Goal: Task Accomplishment & Management: Use online tool/utility

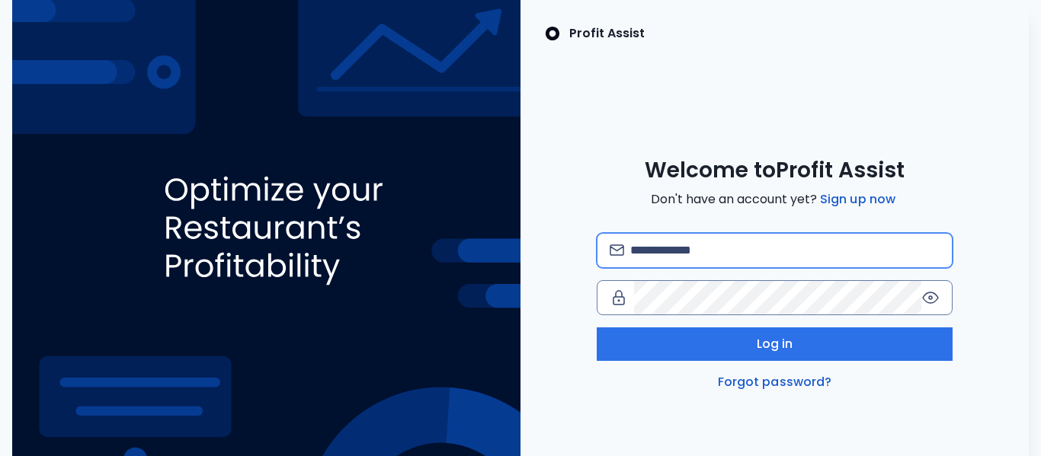
click at [753, 247] on input "email" at bounding box center [784, 251] width 309 height 34
type input "**********"
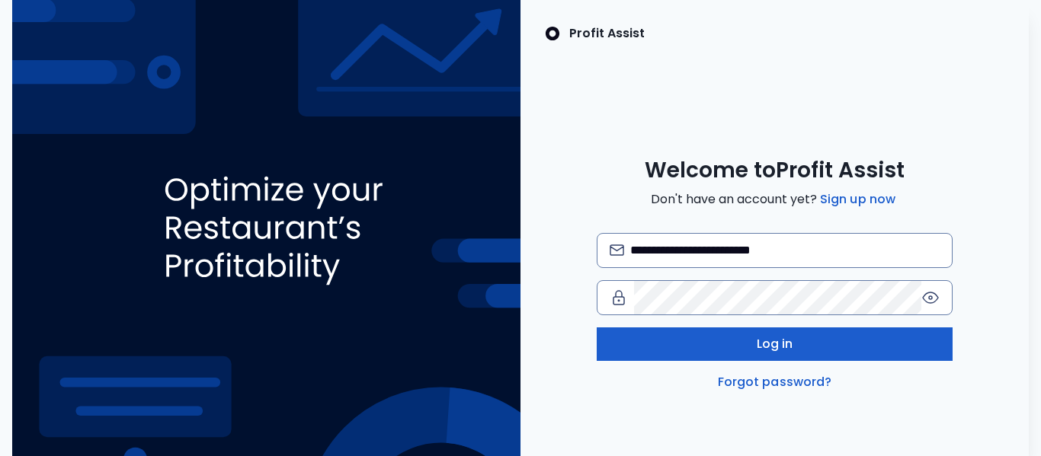
click at [702, 346] on button "Log in" at bounding box center [774, 345] width 356 height 34
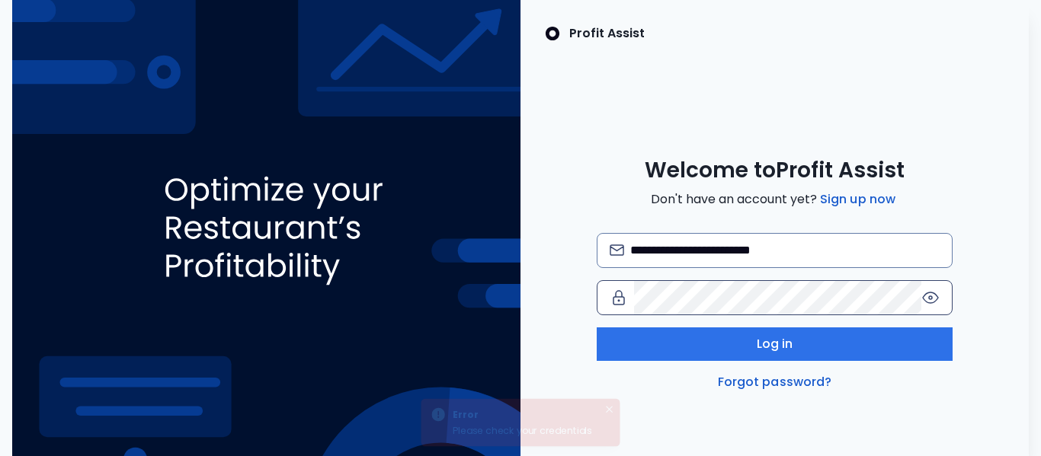
click at [932, 299] on icon at bounding box center [930, 297] width 3 height 3
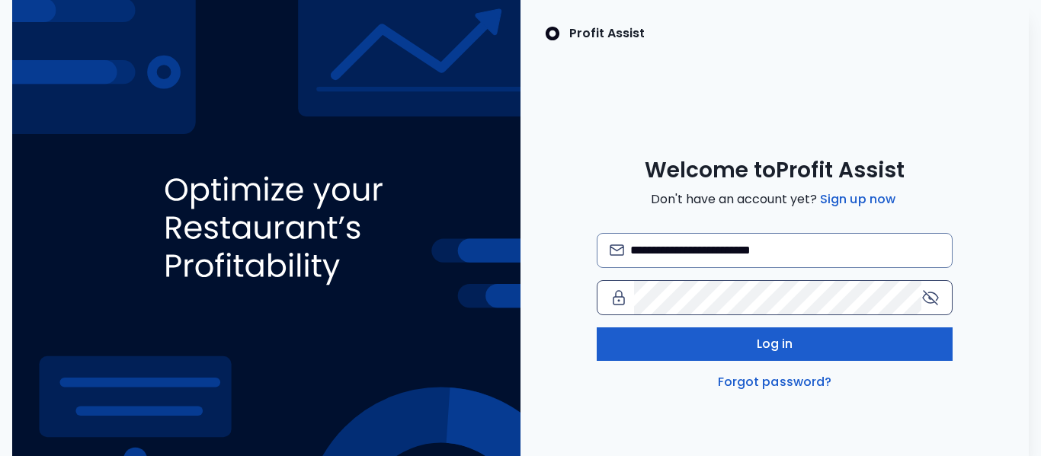
click at [799, 347] on button "Log in" at bounding box center [774, 345] width 356 height 34
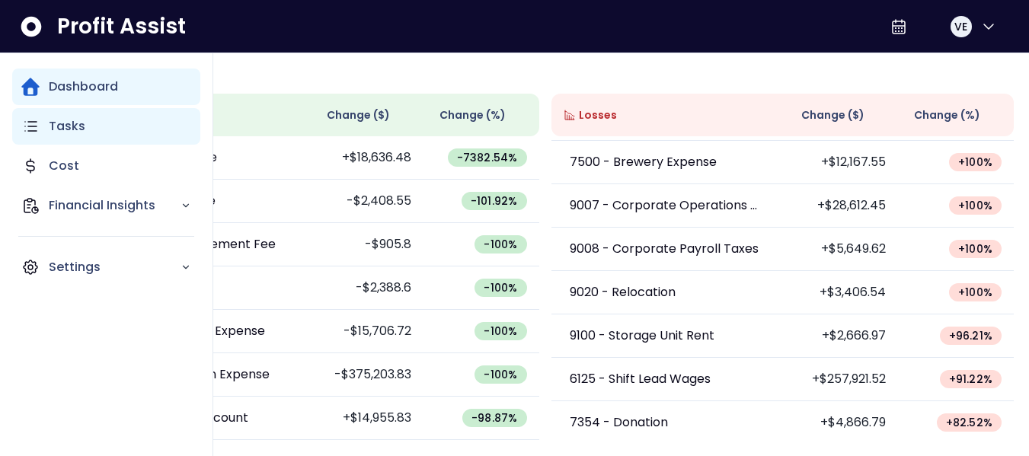
click at [117, 129] on div "Tasks" at bounding box center [106, 126] width 188 height 37
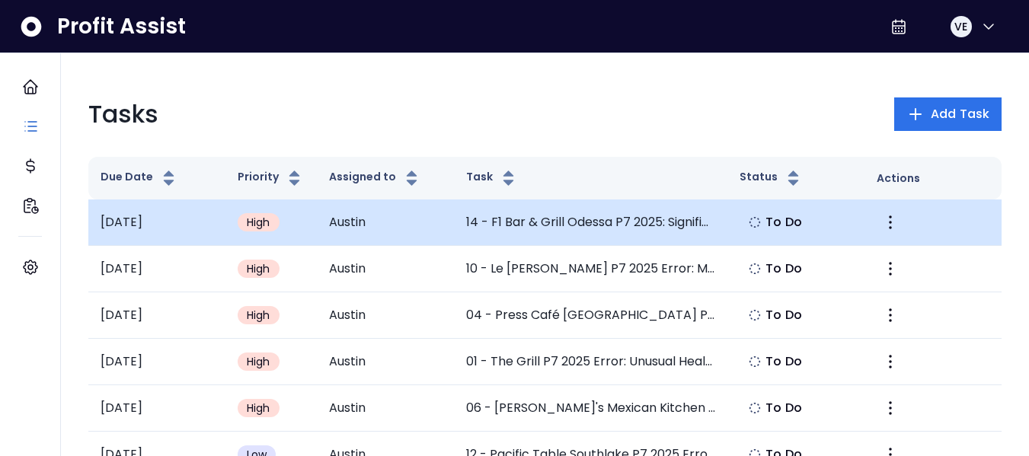
click at [556, 223] on td "14 - F1 Bar & Grill Odessa P7 2025: Significant Increase in Electricity" at bounding box center [591, 223] width 274 height 46
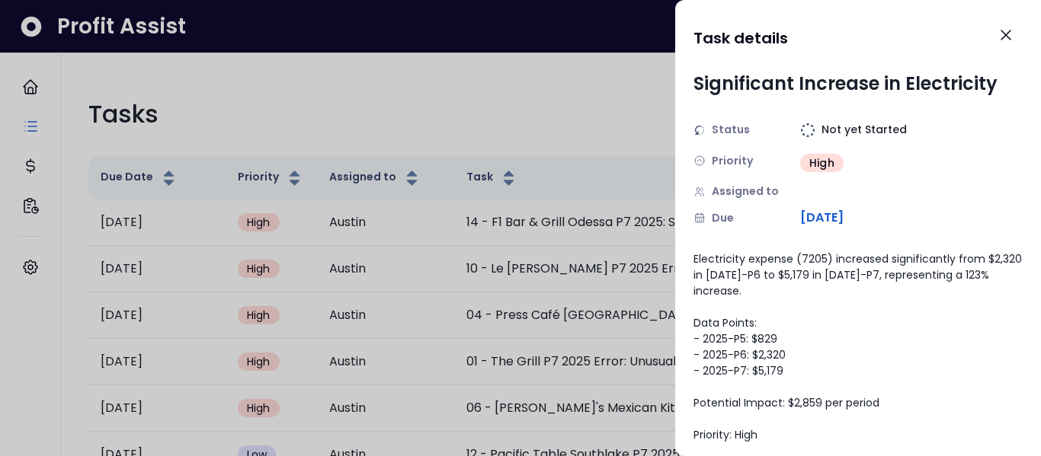
scroll to position [39, 0]
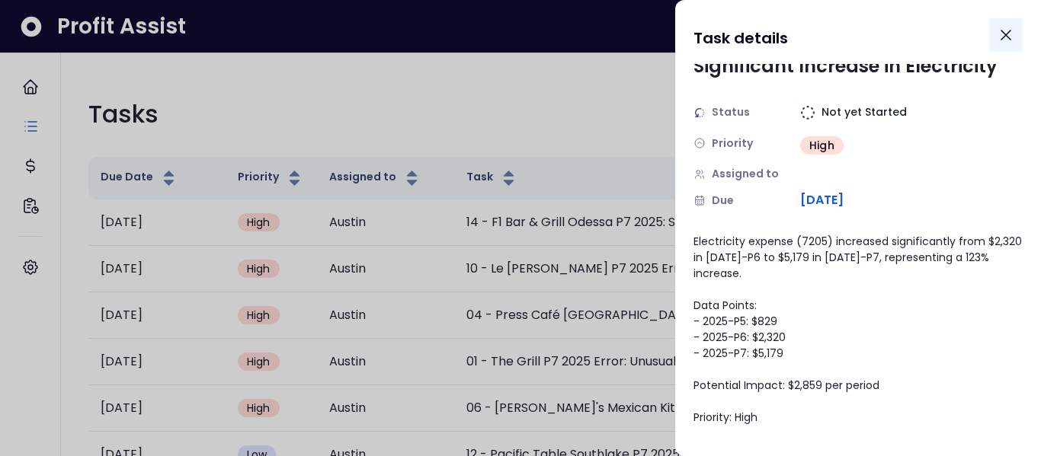
click at [1006, 29] on icon "Close" at bounding box center [1005, 35] width 18 height 18
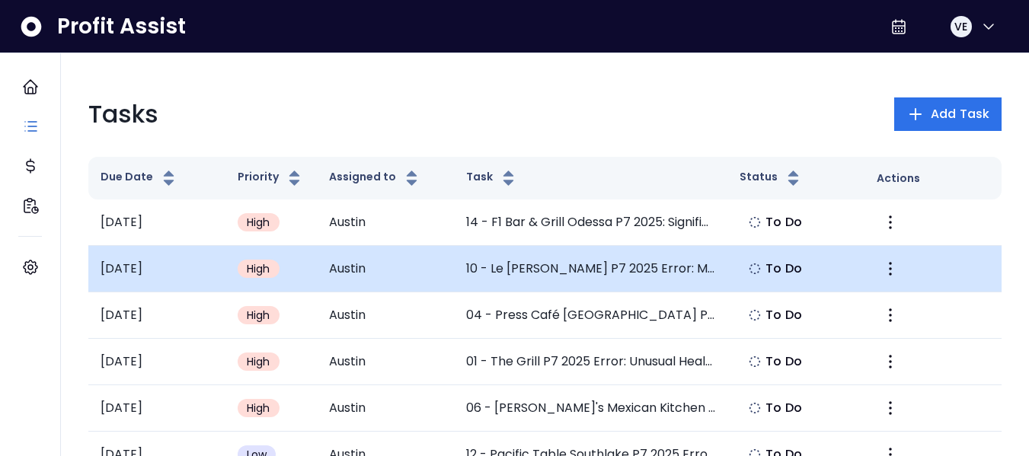
click at [571, 272] on td "10 - Le [PERSON_NAME] P7 2025 Error: Missing Cleaning Services Expense" at bounding box center [591, 269] width 274 height 46
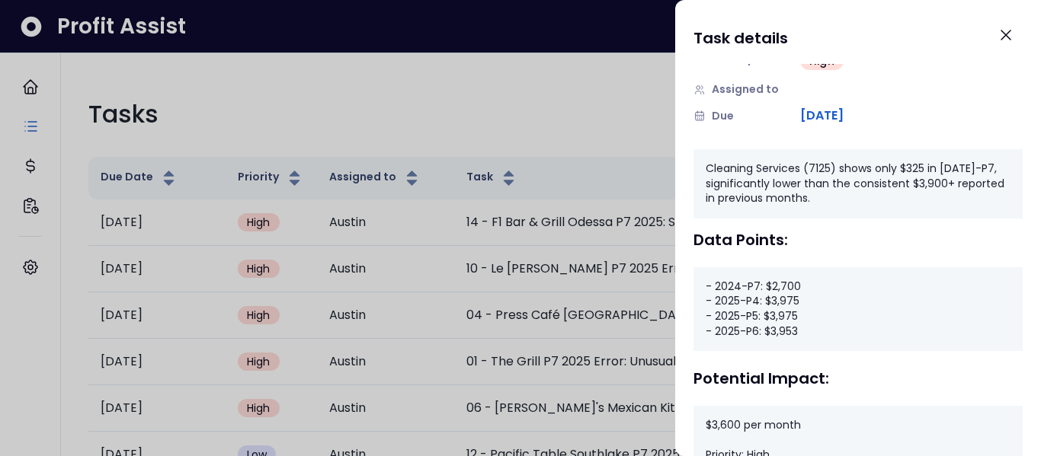
scroll to position [124, 0]
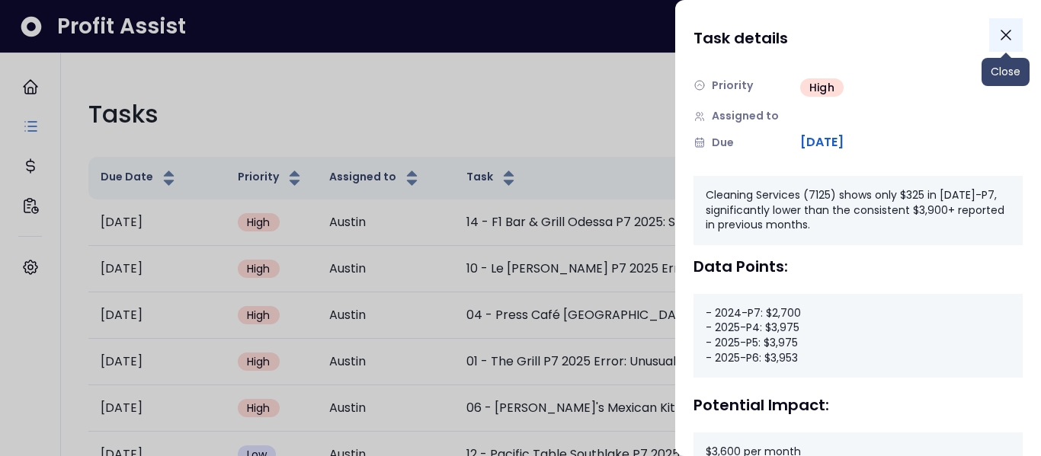
click at [1005, 34] on icon "Close" at bounding box center [1005, 34] width 9 height 9
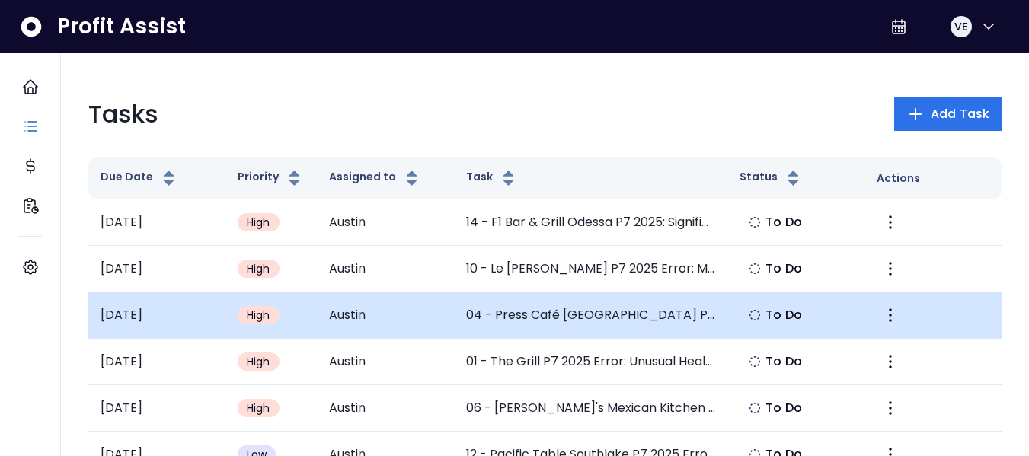
click at [590, 318] on td "04 - Press Café [GEOGRAPHIC_DATA] P7 2025 Error: Unusual Decrease in [GEOGRAPHI…" at bounding box center [591, 316] width 274 height 46
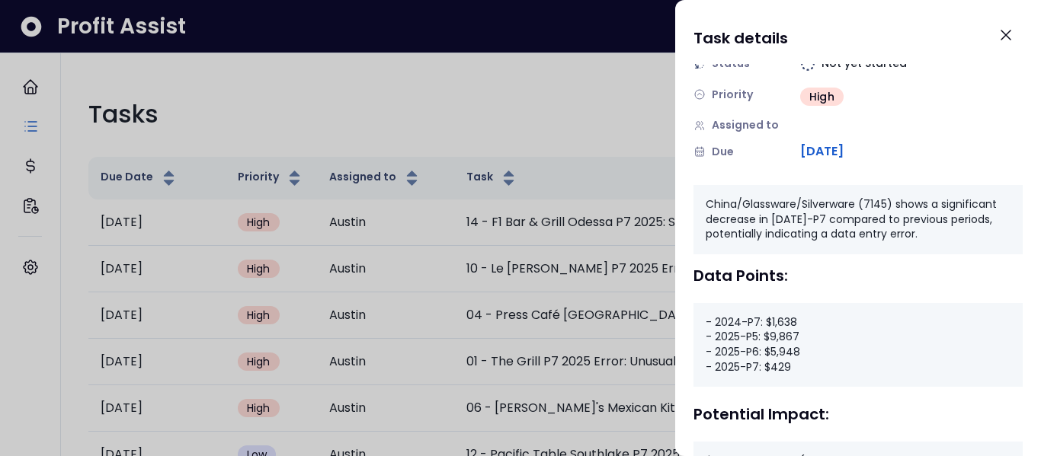
scroll to position [152, 0]
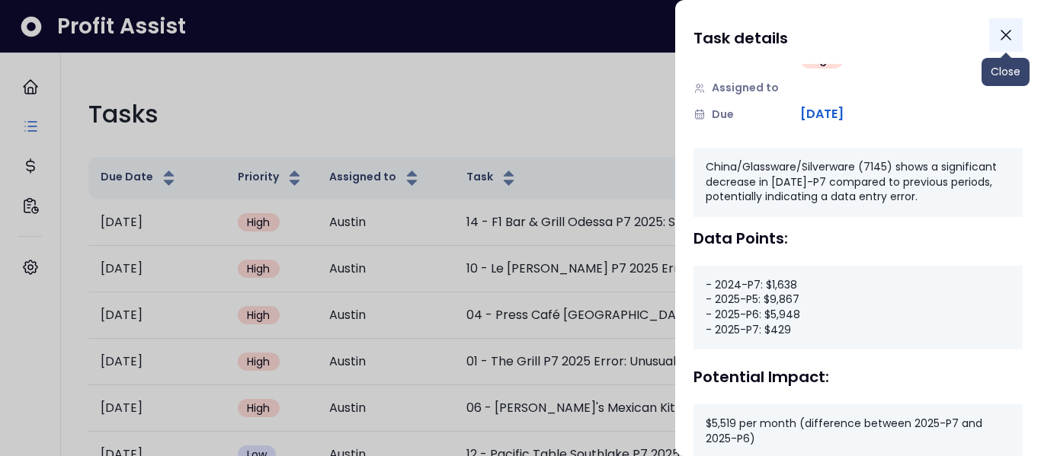
click at [1006, 35] on icon "Close" at bounding box center [1005, 34] width 9 height 9
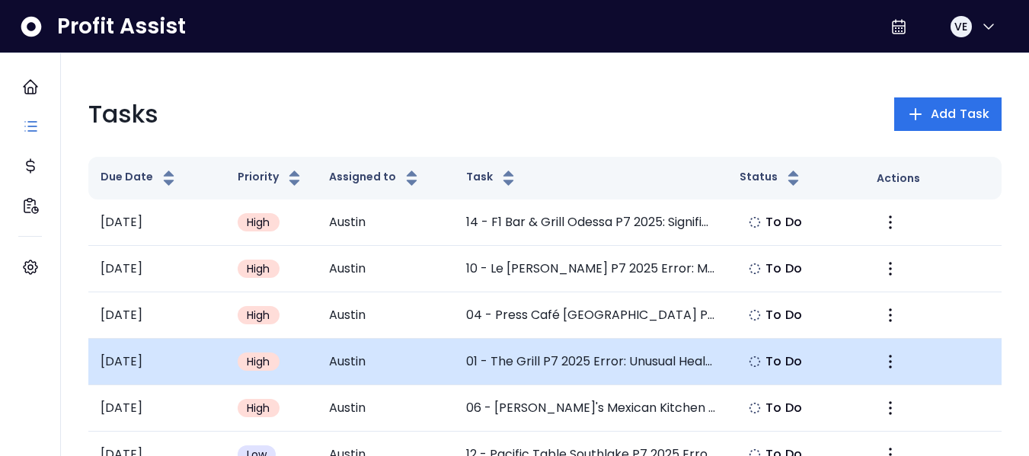
click at [534, 363] on td "01 - The Grill P7 2025 Error: Unusual Health Insurance Expense Spike" at bounding box center [591, 362] width 274 height 46
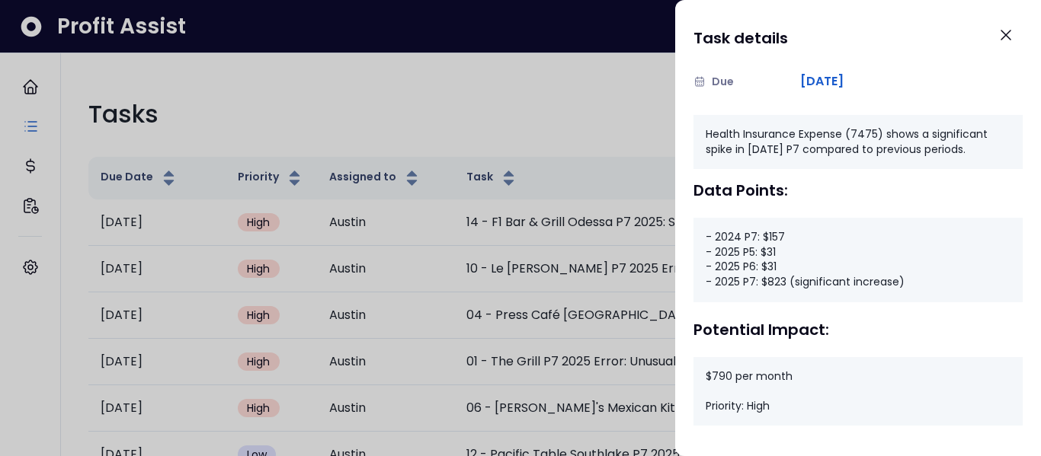
scroll to position [185, 0]
click at [1006, 34] on icon "Close" at bounding box center [1005, 34] width 9 height 9
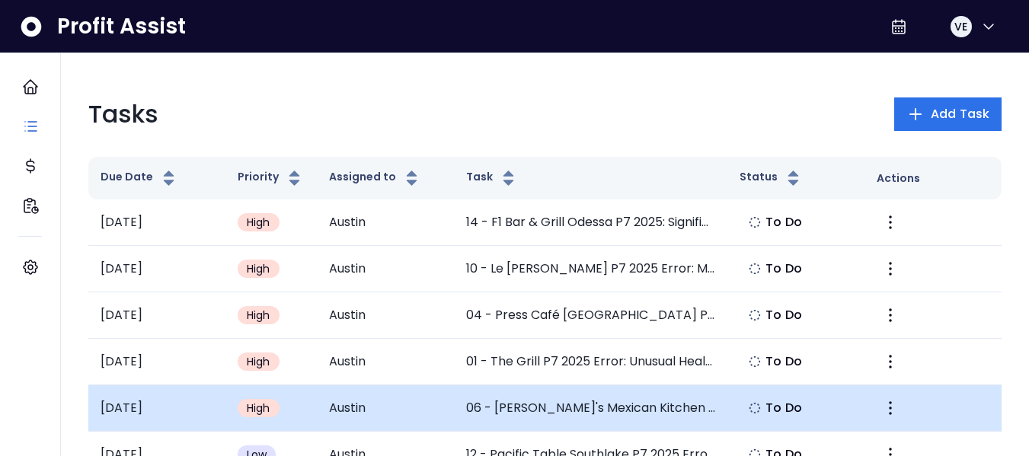
click at [536, 414] on td "06 - [PERSON_NAME]'s Mexican Kitchen P7 2025 Error: Missing Staff Training Wages" at bounding box center [591, 408] width 274 height 46
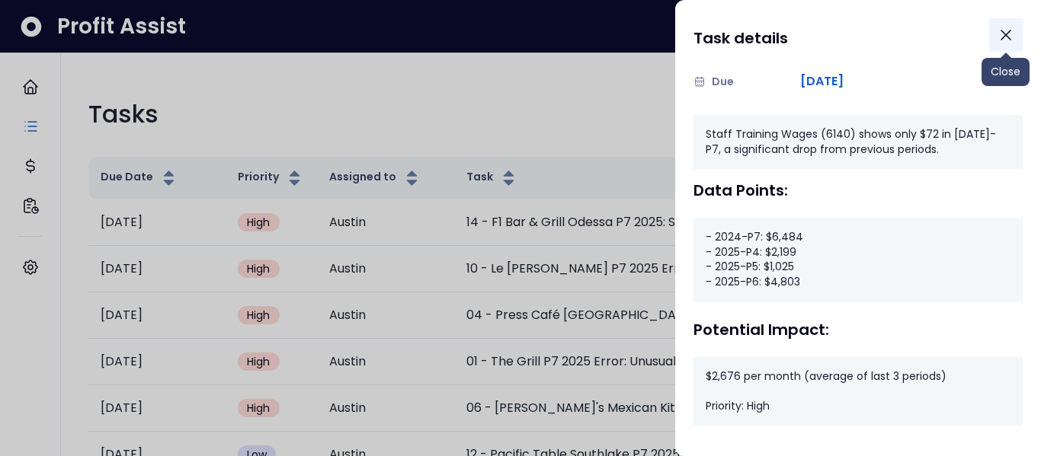
click at [1008, 36] on icon "Close" at bounding box center [1005, 35] width 18 height 18
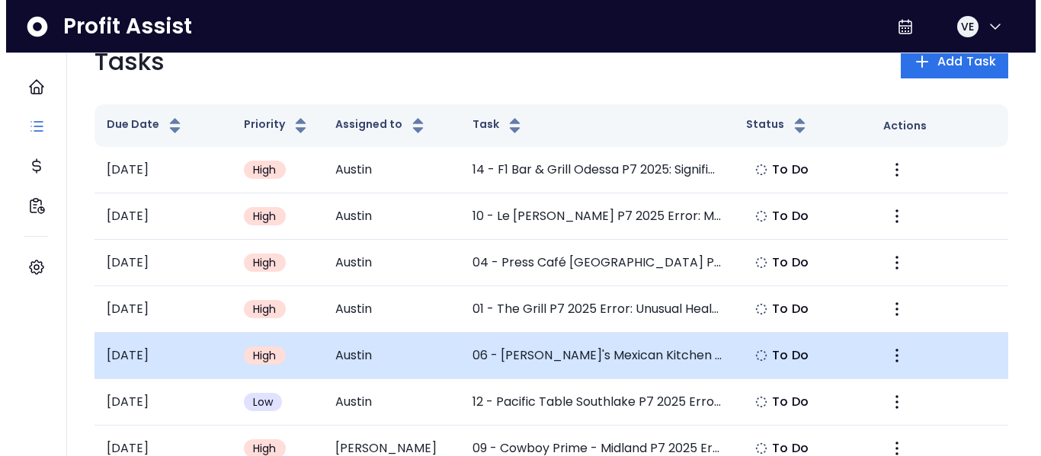
scroll to position [76, 0]
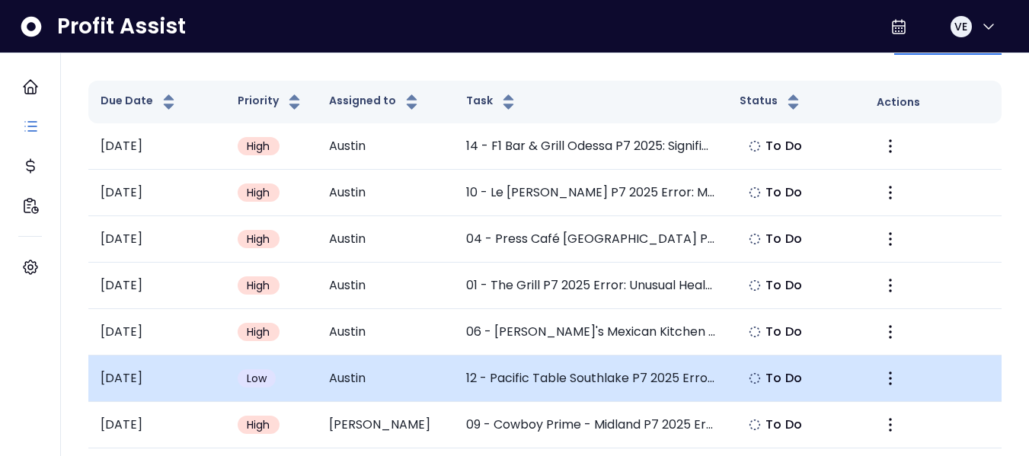
click at [526, 382] on td "12 - Pacific Table Southlake P7 2025 Error: Unusual Decrease in Bar Utensils Ex…" at bounding box center [591, 379] width 274 height 46
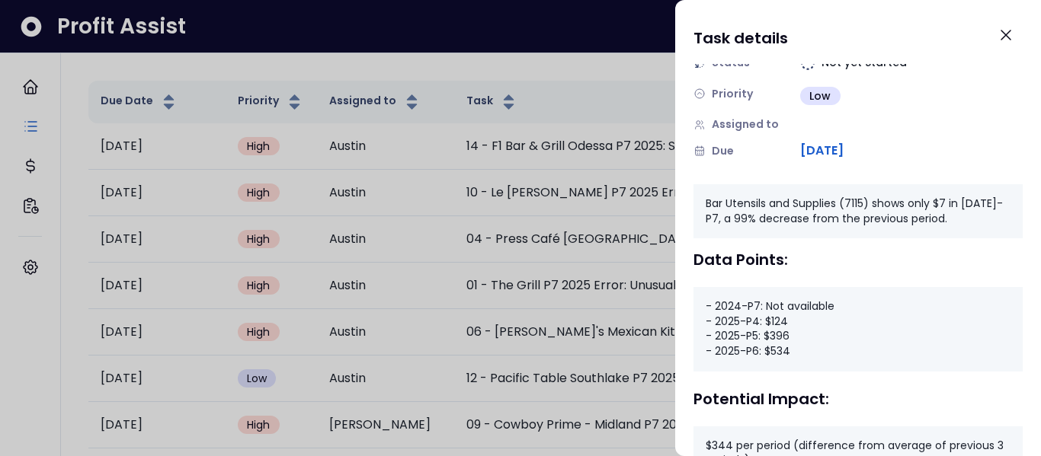
scroll to position [152, 0]
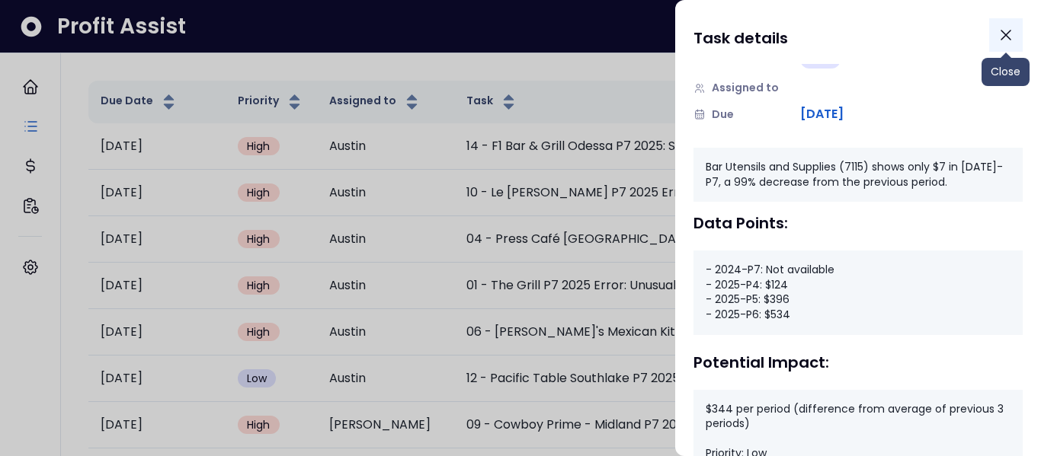
click at [1005, 34] on icon "Close" at bounding box center [1005, 34] width 9 height 9
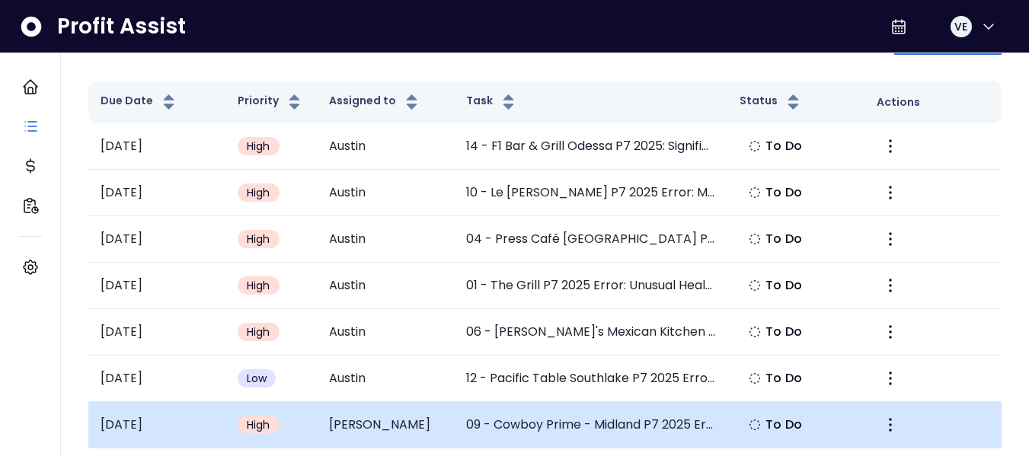
click at [566, 422] on td "09 - Cowboy Prime - Midland P7 2025 Error: Missing Shift Lead Wages" at bounding box center [591, 425] width 274 height 46
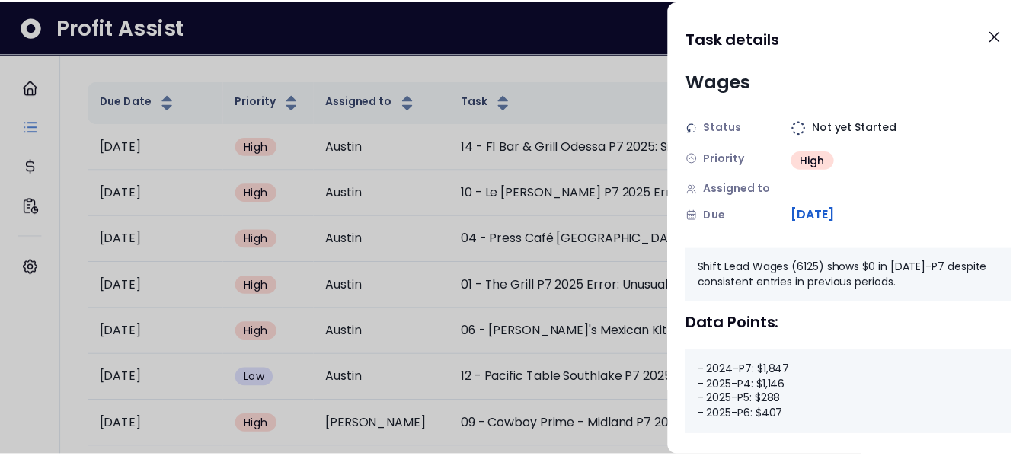
scroll to position [76, 0]
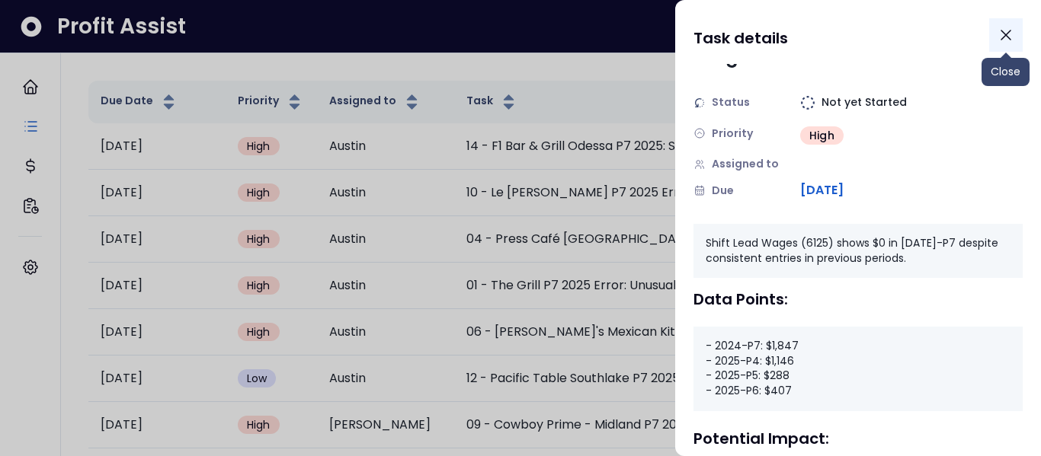
click at [1009, 37] on icon "Close" at bounding box center [1005, 35] width 18 height 18
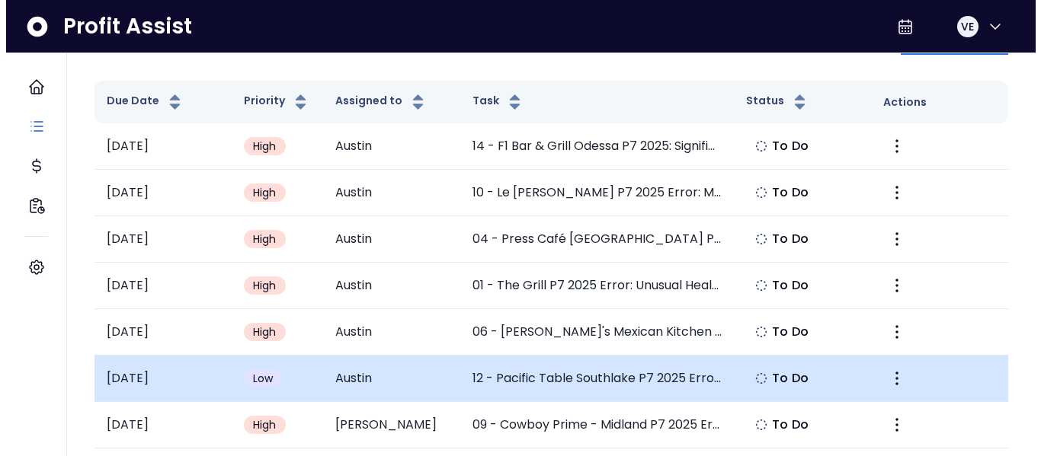
scroll to position [152, 0]
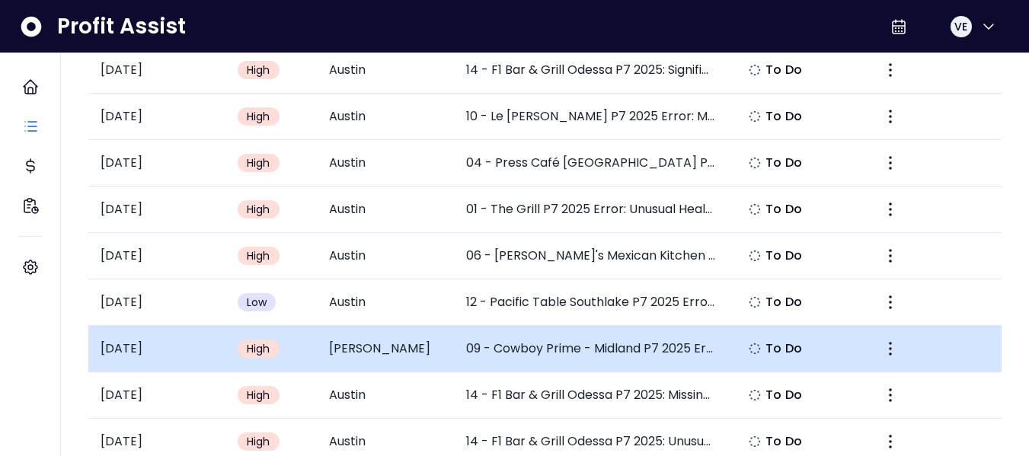
click at [508, 349] on td "09 - Cowboy Prime - Midland P7 2025 Error: Missing Shift Lead Wages" at bounding box center [591, 349] width 274 height 46
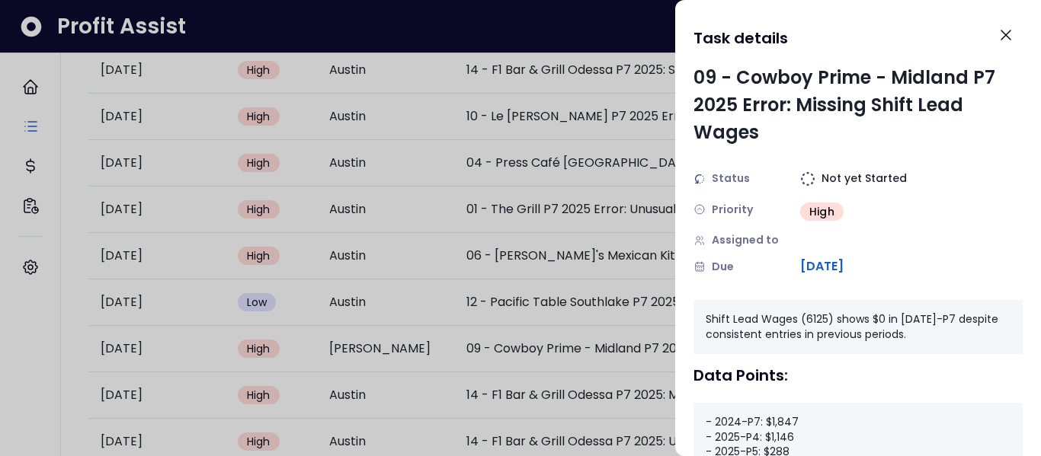
scroll to position [76, 0]
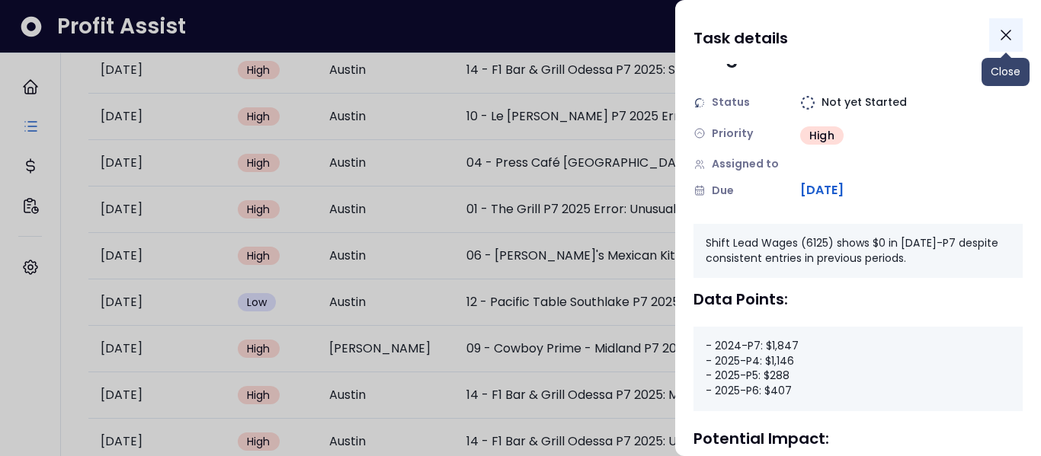
click at [1004, 35] on icon "Close" at bounding box center [1005, 35] width 18 height 18
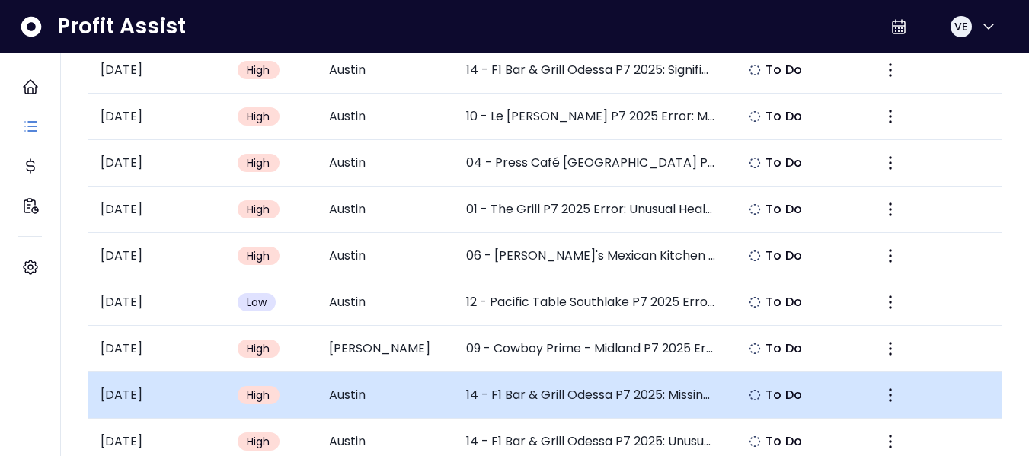
click at [529, 395] on td "14 - F1 Bar & Grill Odessa P7 2025: Missing Shift Lead Wages" at bounding box center [591, 395] width 274 height 46
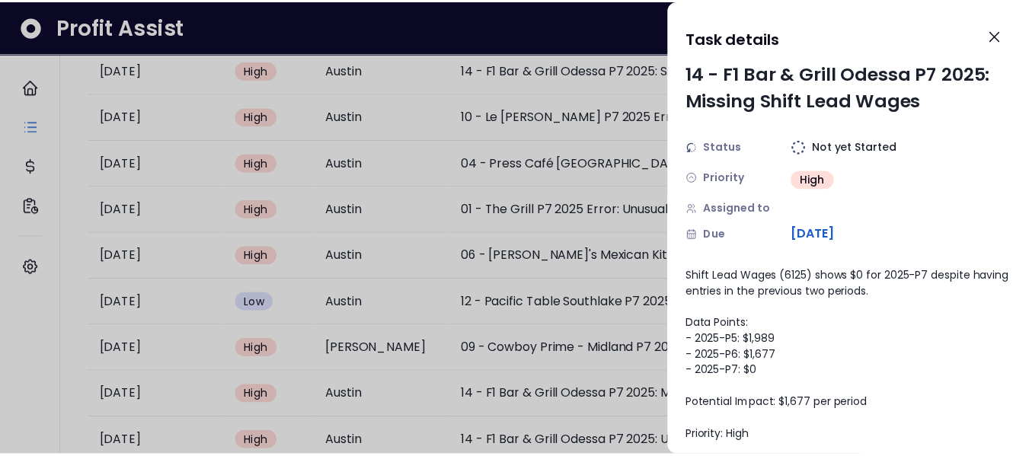
scroll to position [0, 0]
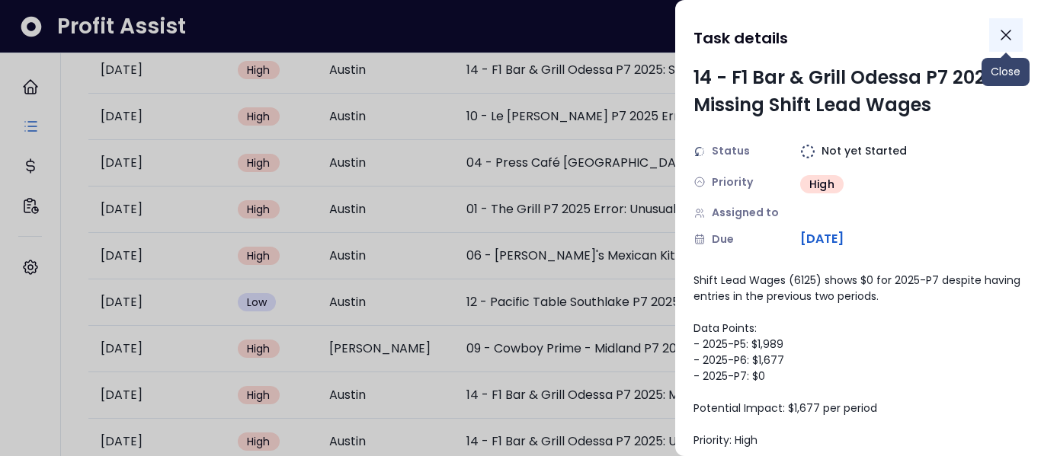
click at [1006, 37] on icon "Close" at bounding box center [1005, 35] width 18 height 18
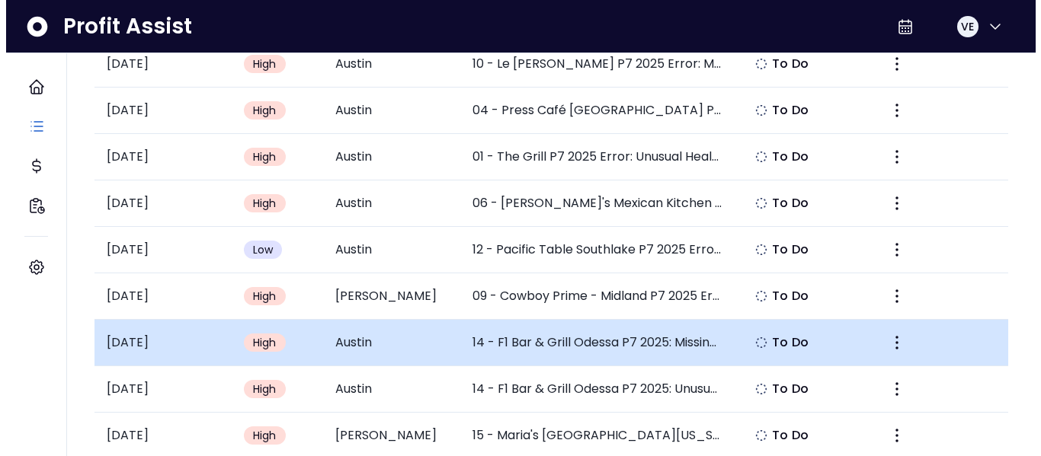
scroll to position [229, 0]
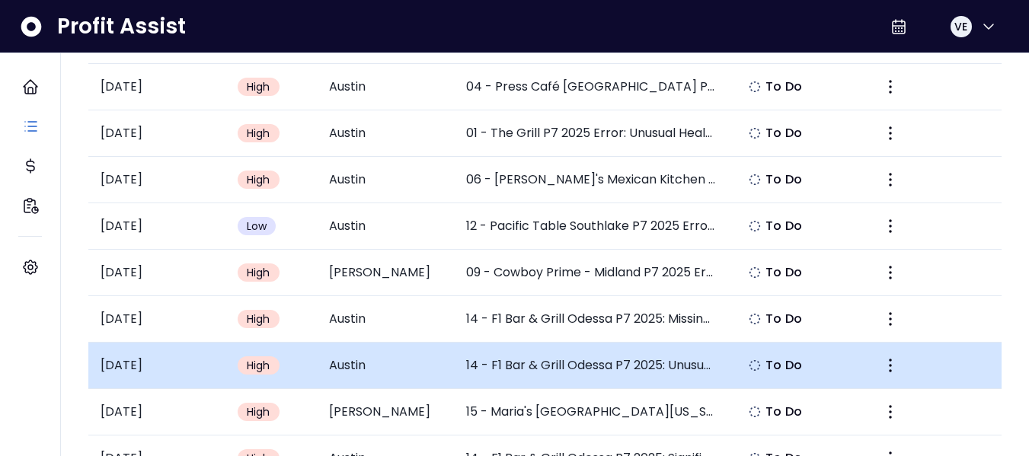
click at [497, 364] on td "14 - F1 Bar & Grill Odessa P7 2025: Unusual Negative China/Glassware Expense" at bounding box center [591, 366] width 274 height 46
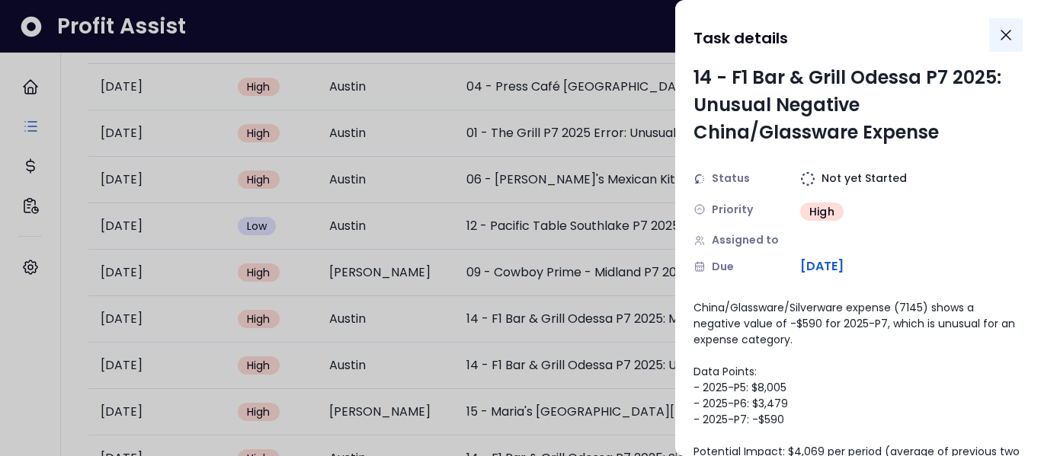
click at [1007, 34] on icon "Close" at bounding box center [1005, 34] width 9 height 9
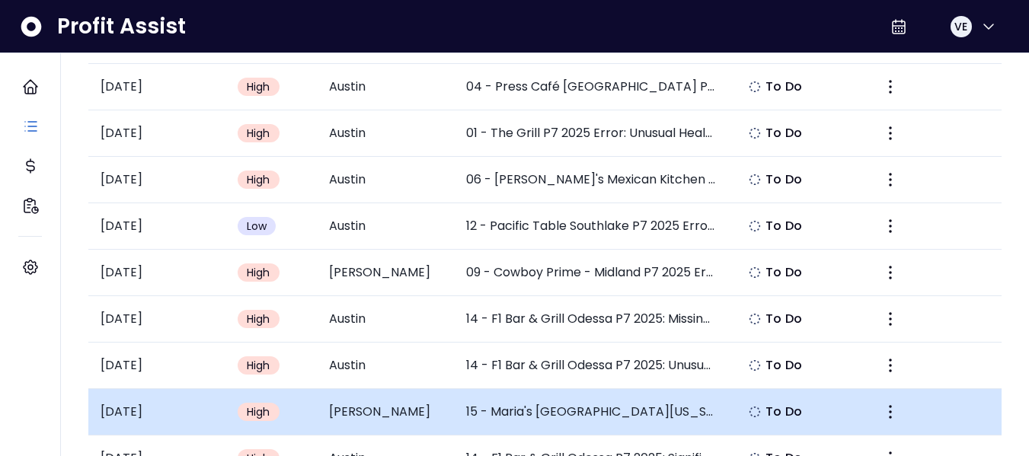
click at [507, 417] on td "15 - Maria's [GEOGRAPHIC_DATA][US_STATE] P7 2025: Investigate Electricity eExpe…" at bounding box center [591, 412] width 274 height 46
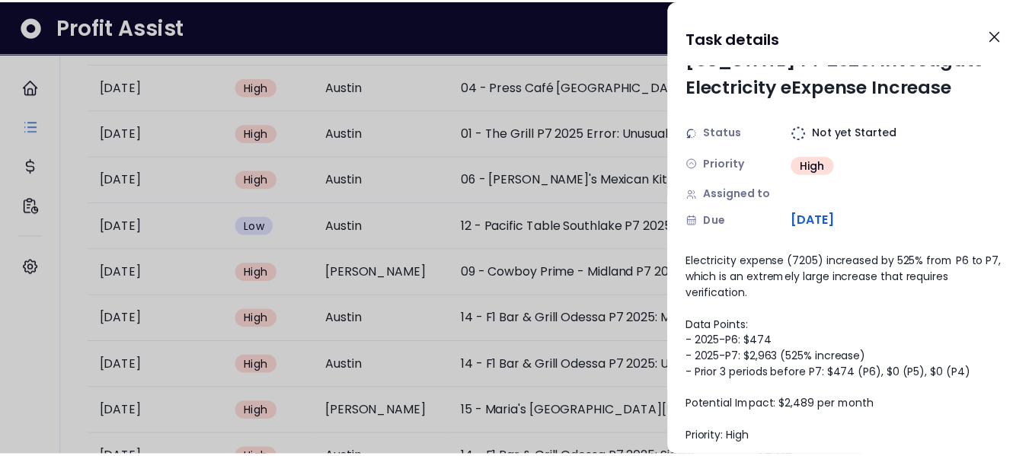
scroll to position [66, 0]
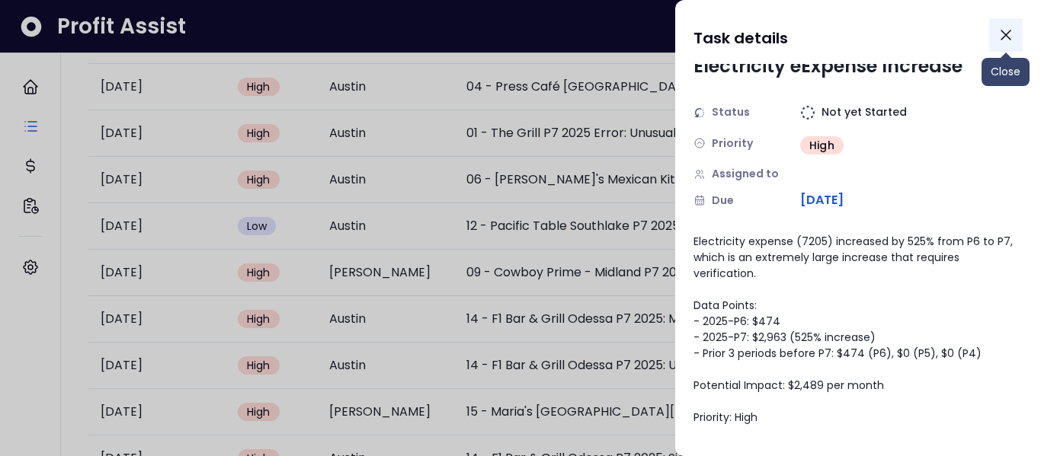
click at [1006, 37] on icon "Close" at bounding box center [1005, 35] width 18 height 18
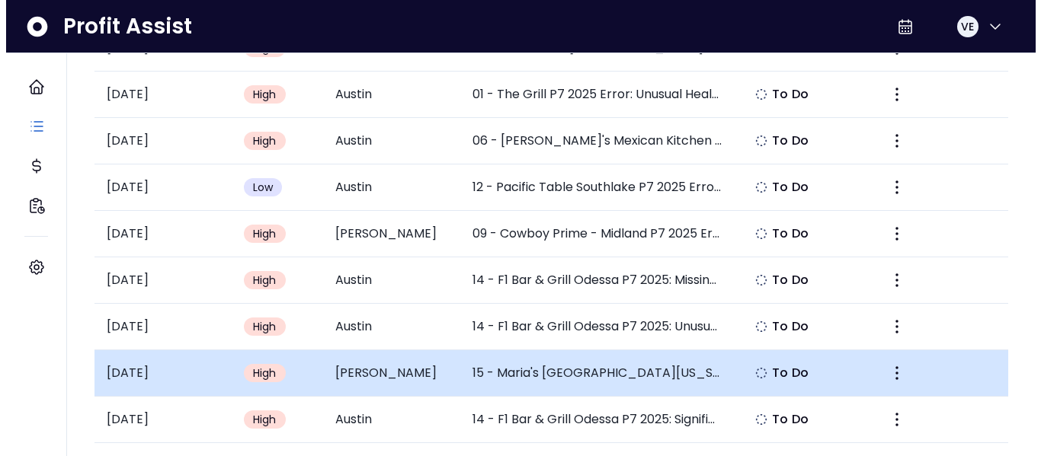
scroll to position [305, 0]
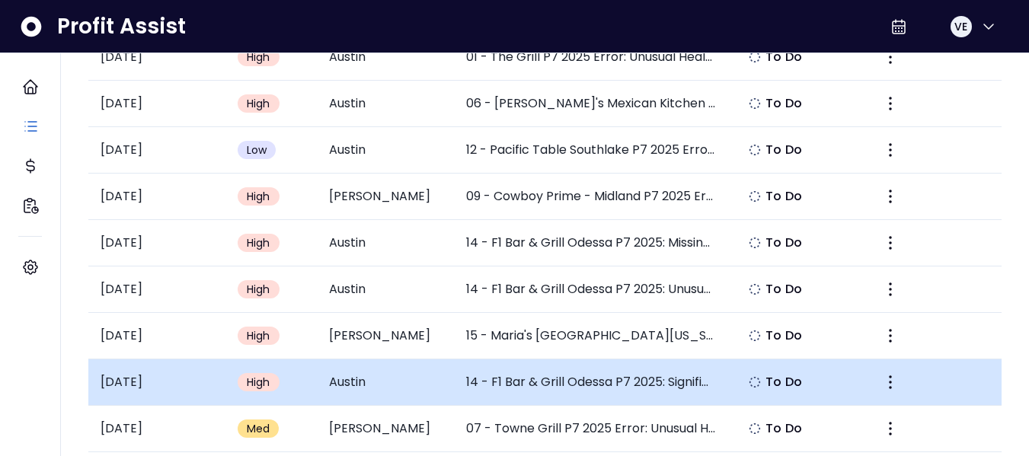
click at [551, 379] on td "14 - F1 Bar & Grill Odessa P7 2025: Significant Increase in Water and Sewage" at bounding box center [591, 383] width 274 height 46
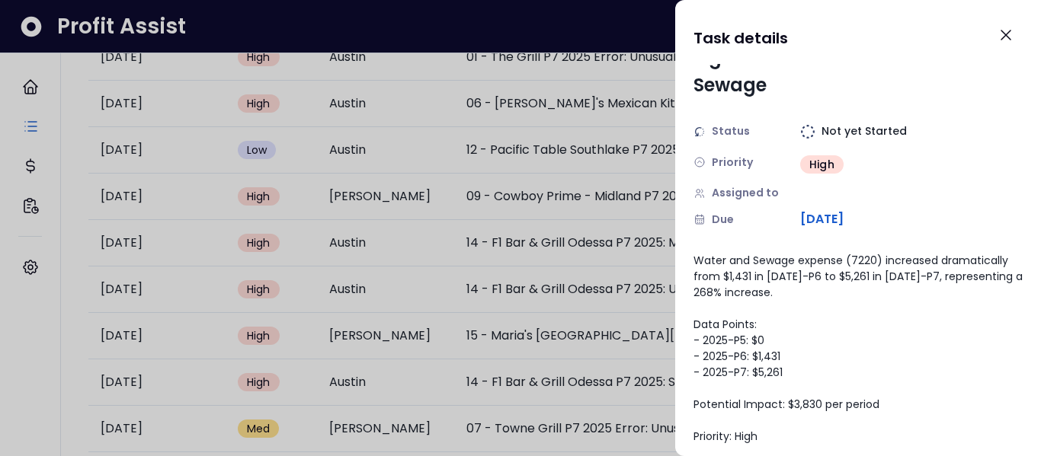
scroll to position [66, 0]
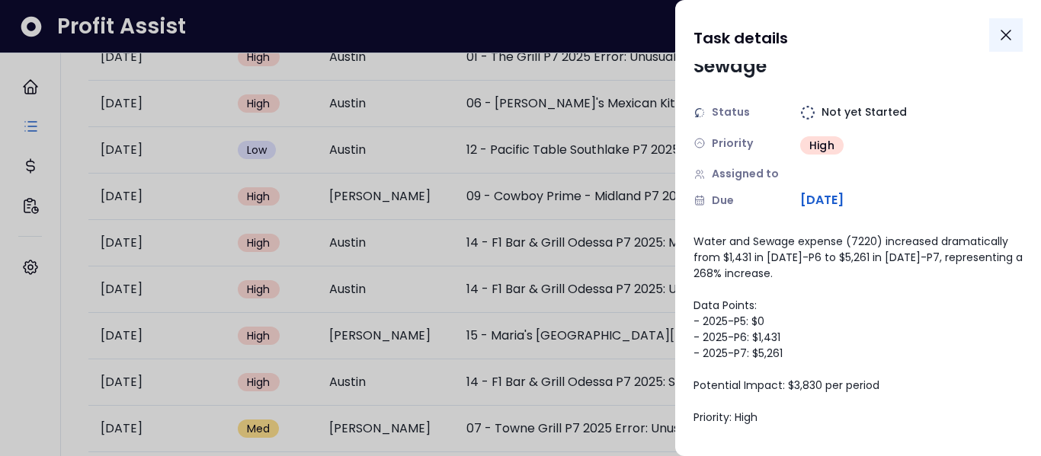
click at [1006, 32] on icon "Close" at bounding box center [1005, 35] width 18 height 18
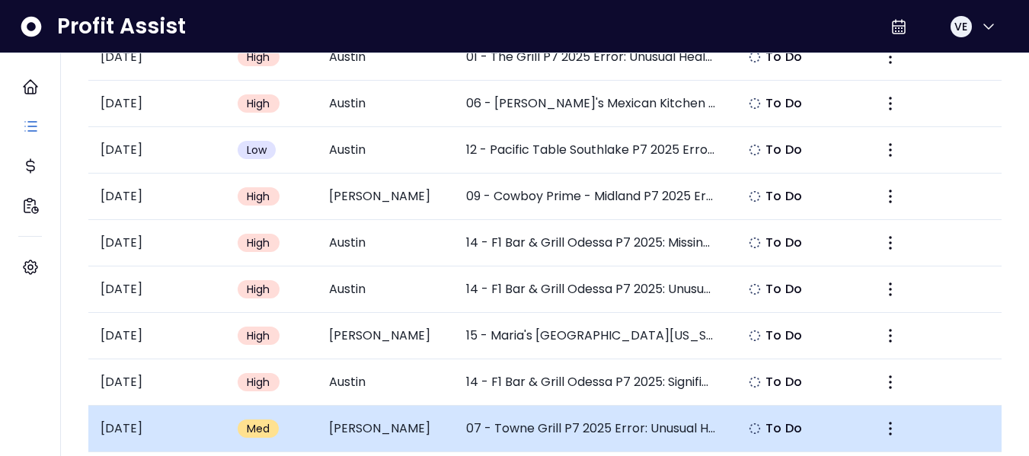
click at [520, 430] on td "07 - Towne Grill P7 2025 Error: Unusual Health Insurance Expense Spike" at bounding box center [591, 429] width 274 height 46
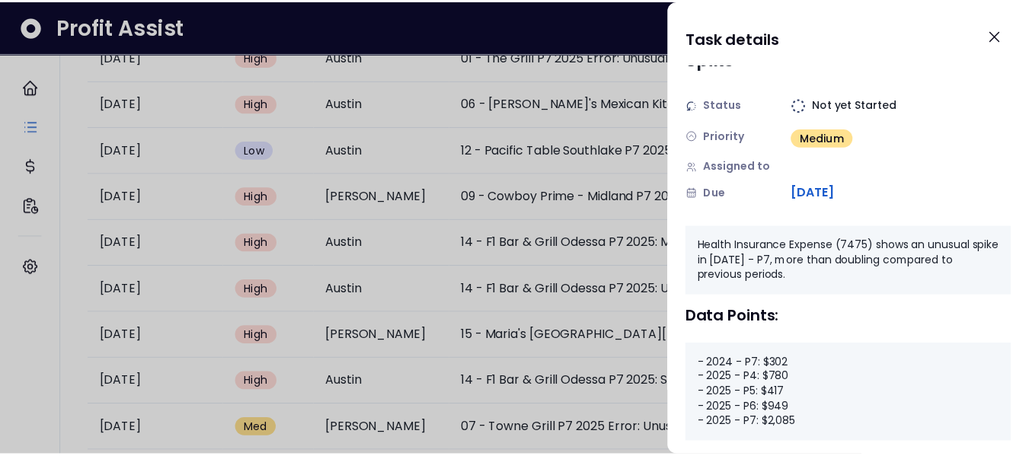
scroll to position [76, 0]
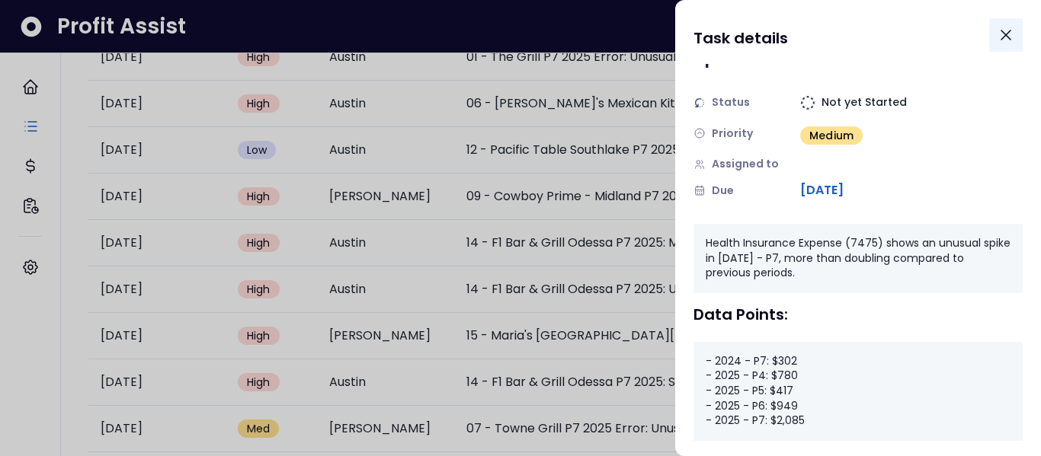
click at [1002, 32] on icon "Close" at bounding box center [1005, 34] width 9 height 9
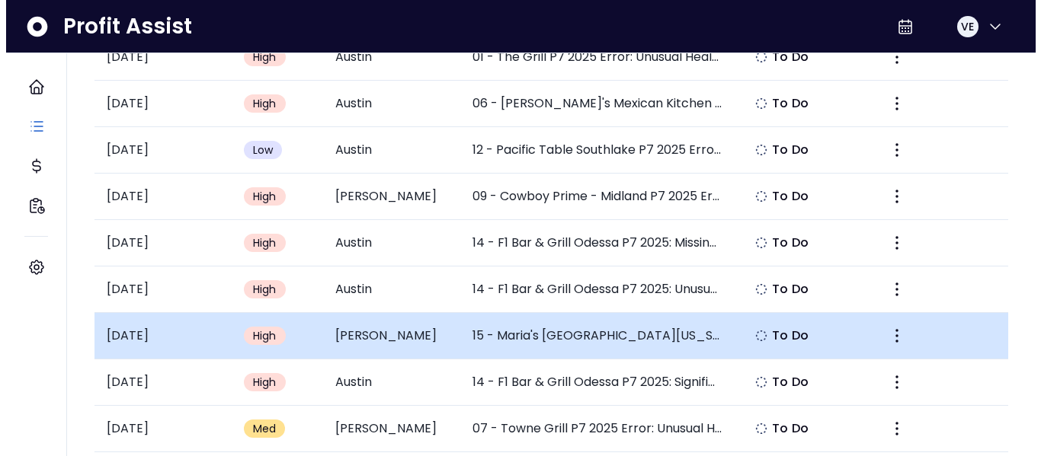
scroll to position [381, 0]
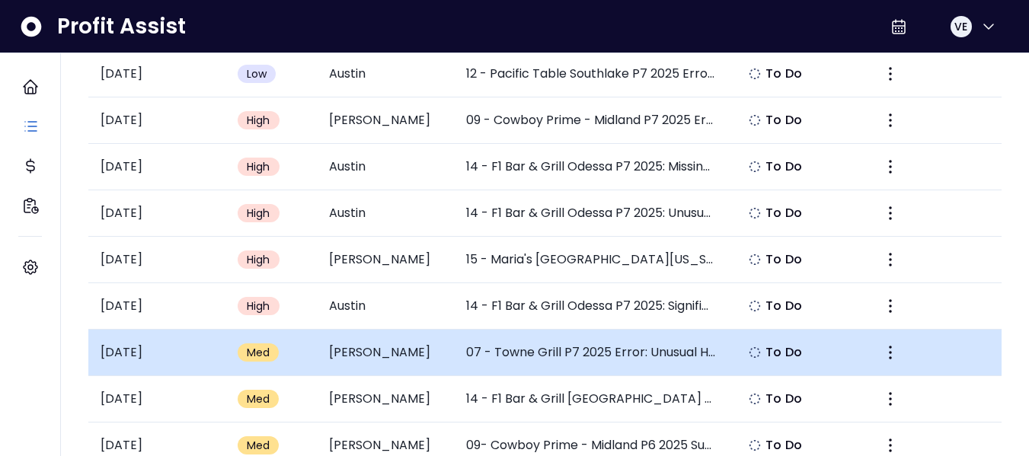
click at [541, 353] on td "07 - Towne Grill P7 2025 Error: Unusual Health Insurance Expense Spike" at bounding box center [591, 353] width 274 height 46
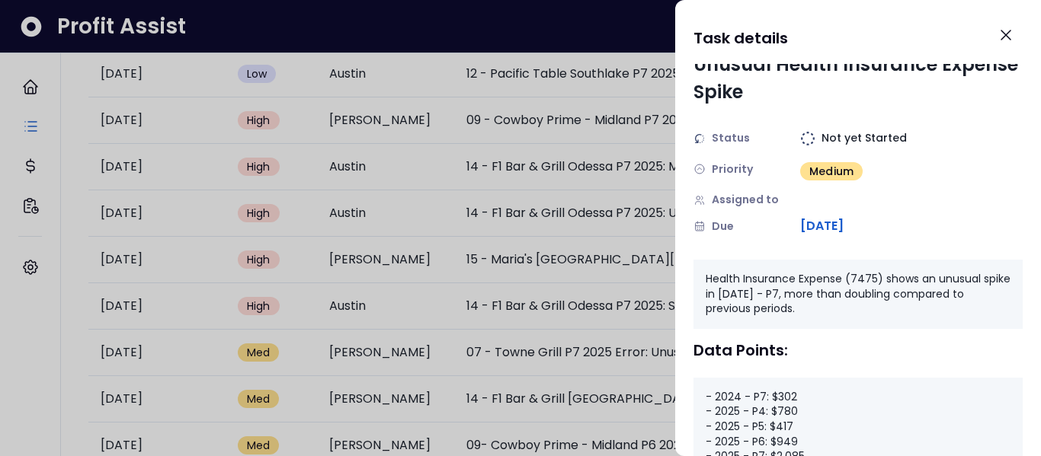
scroll to position [76, 0]
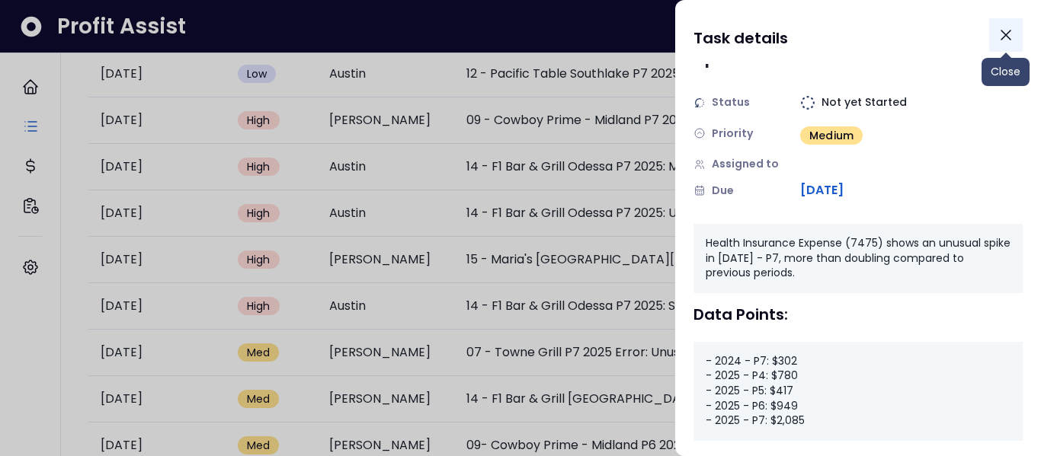
click at [1005, 35] on icon "Close" at bounding box center [1005, 34] width 9 height 9
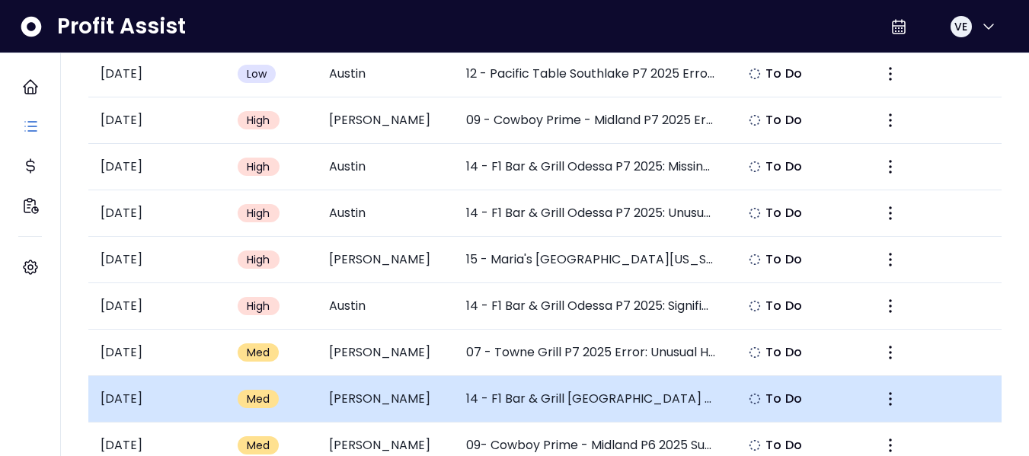
click at [516, 399] on td "14 - F1 Bar & Grill [GEOGRAPHIC_DATA] P6 2025 Summary" at bounding box center [591, 399] width 274 height 46
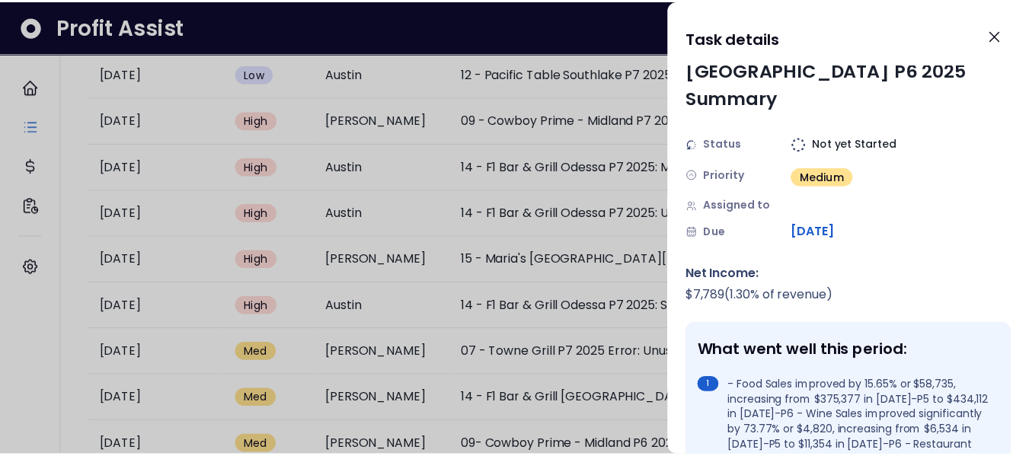
scroll to position [0, 0]
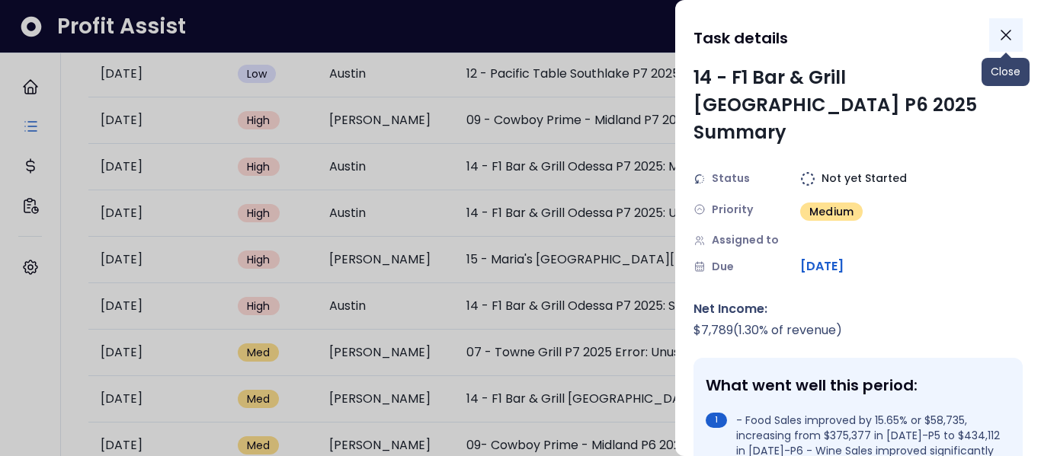
click at [1005, 35] on icon "Close" at bounding box center [1005, 34] width 9 height 9
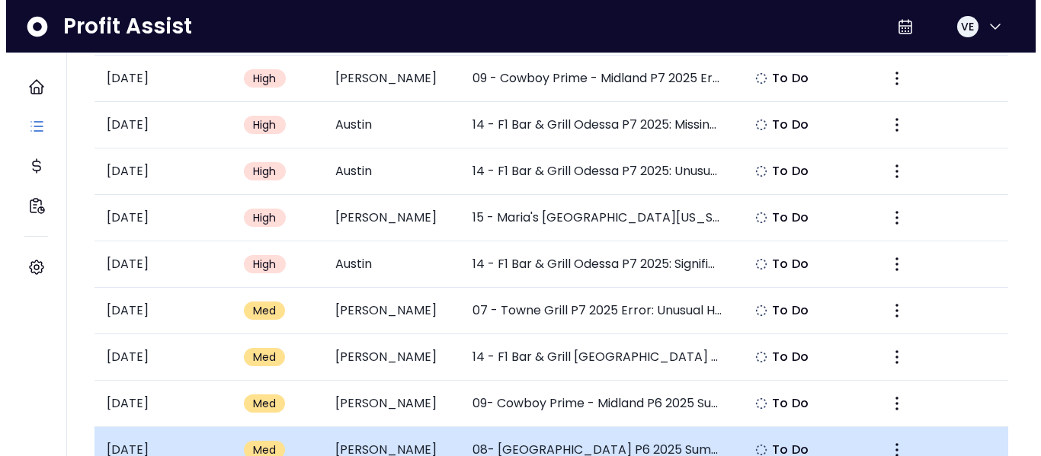
scroll to position [457, 0]
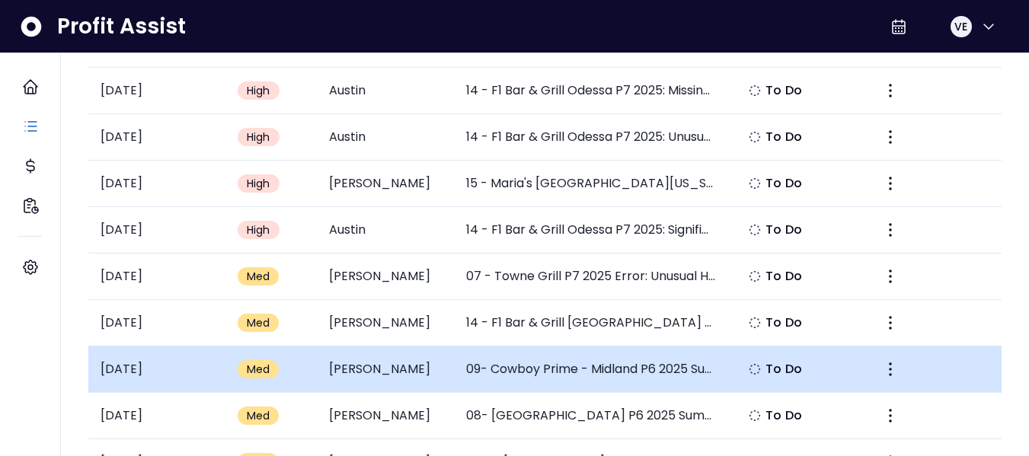
click at [566, 371] on td "09- Cowboy Prime - Midland P6 2025 Summary" at bounding box center [591, 370] width 274 height 46
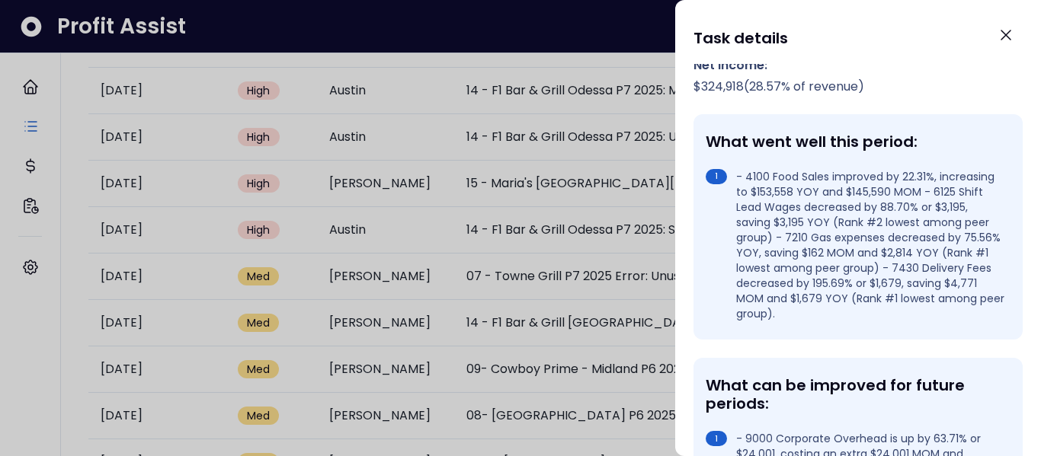
scroll to position [0, 0]
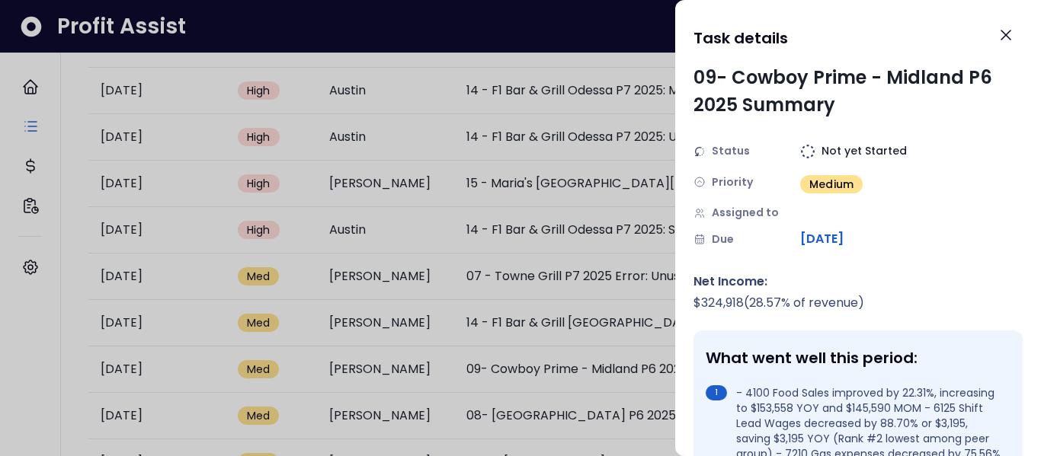
drag, startPoint x: 963, startPoint y: 135, endPoint x: 986, endPoint y: 165, distance: 38.5
click at [986, 165] on div "Status Not yet Started Priority Medium Assigned to Due [DATE]" at bounding box center [857, 195] width 329 height 105
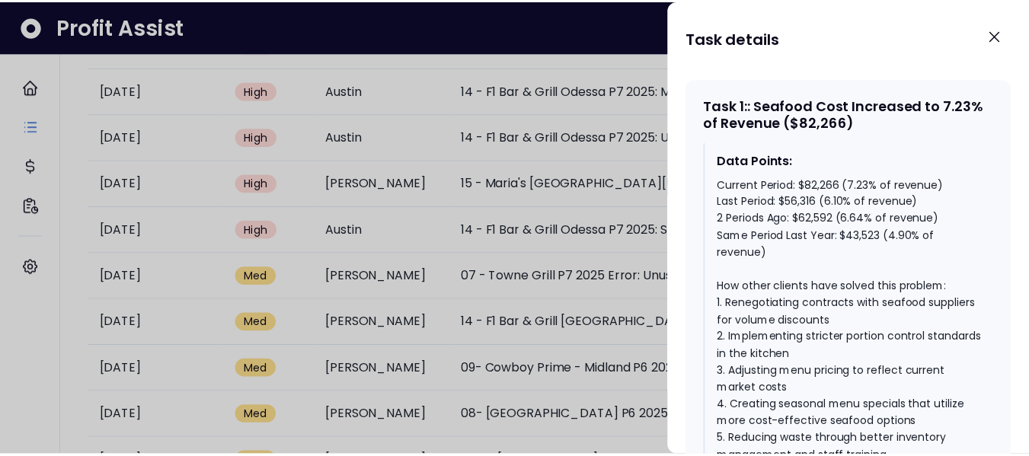
scroll to position [914, 0]
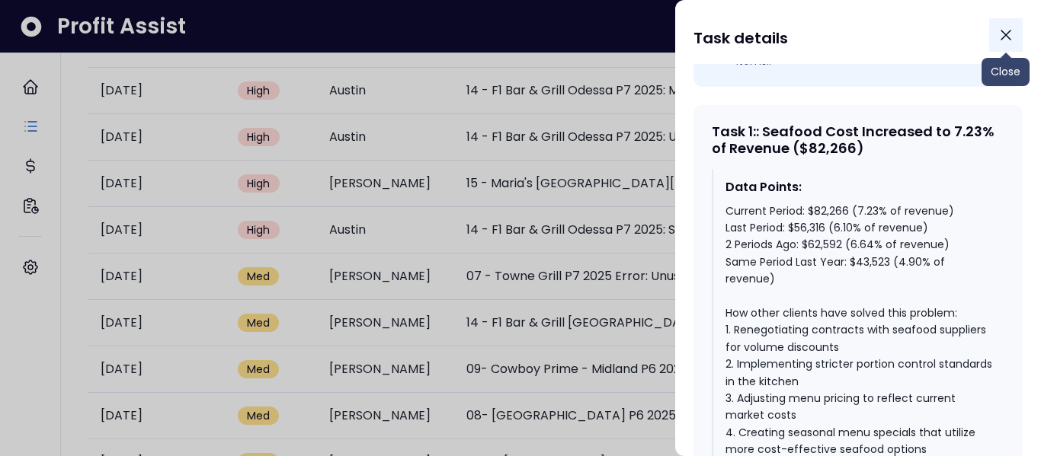
click at [1005, 36] on icon "Close" at bounding box center [1005, 34] width 9 height 9
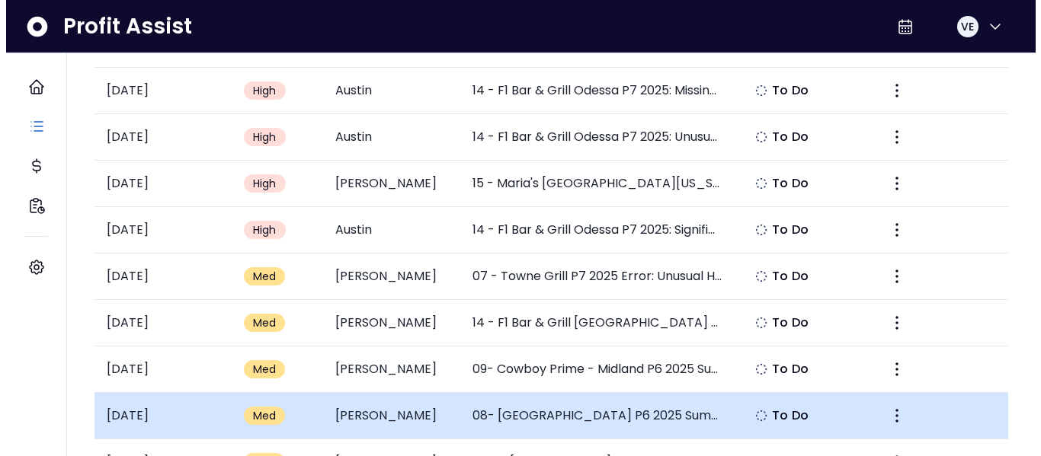
scroll to position [533, 0]
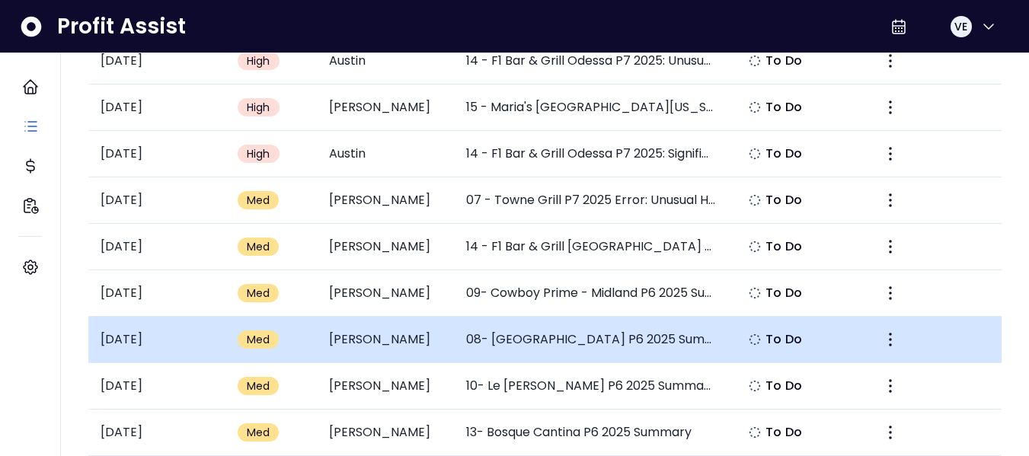
click at [539, 338] on td "08- [GEOGRAPHIC_DATA] P6 2025 Summary" at bounding box center [591, 340] width 274 height 46
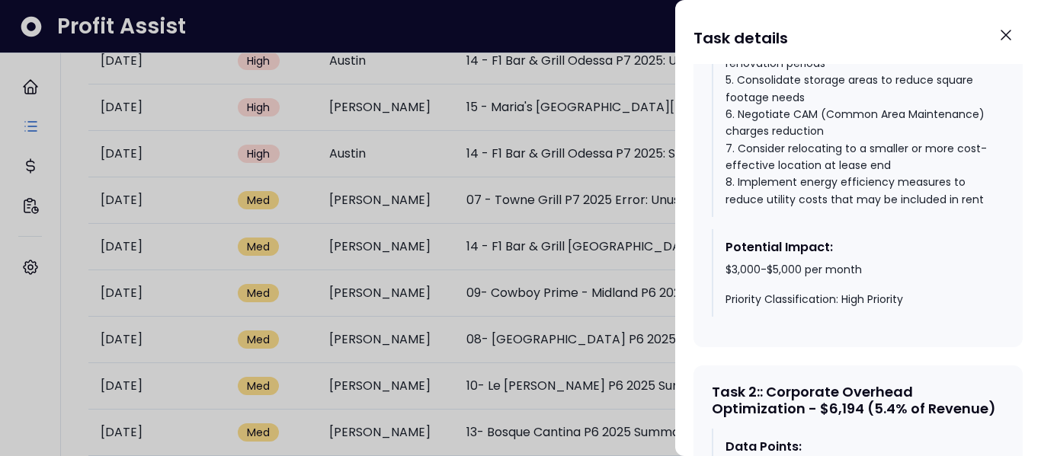
scroll to position [1219, 0]
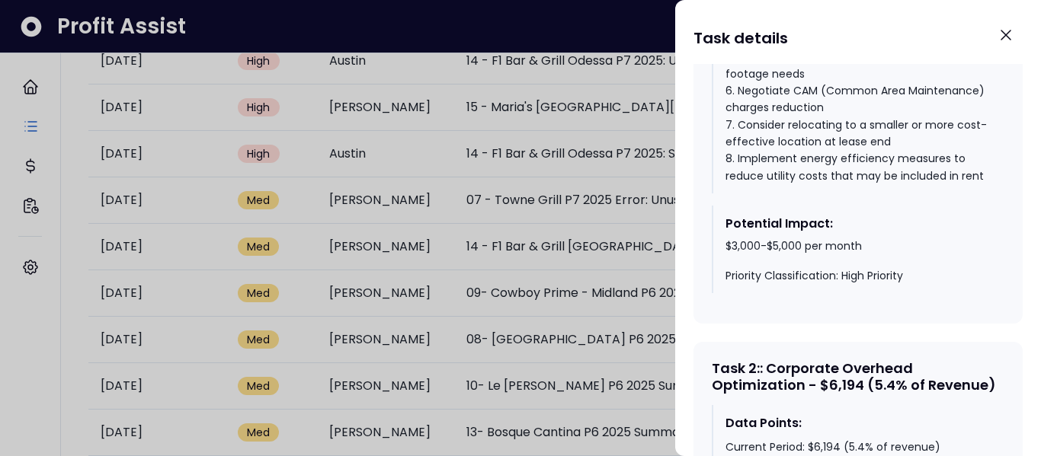
click at [932, 36] on div "Task details" at bounding box center [857, 41] width 329 height 46
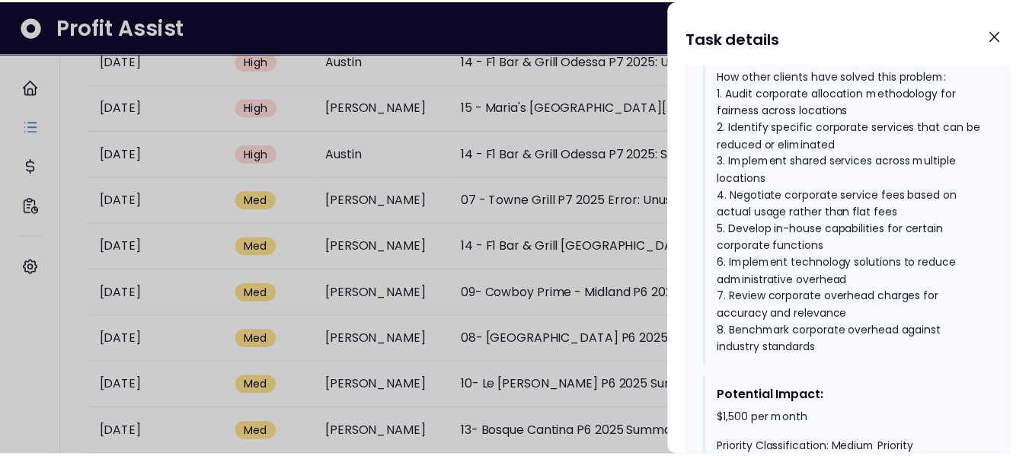
scroll to position [1748, 0]
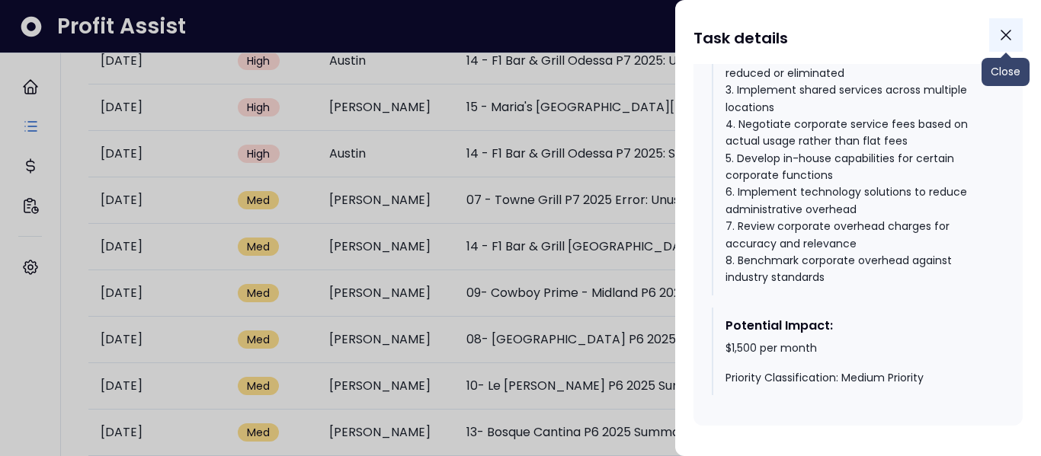
click at [1006, 31] on icon "Close" at bounding box center [1005, 35] width 18 height 18
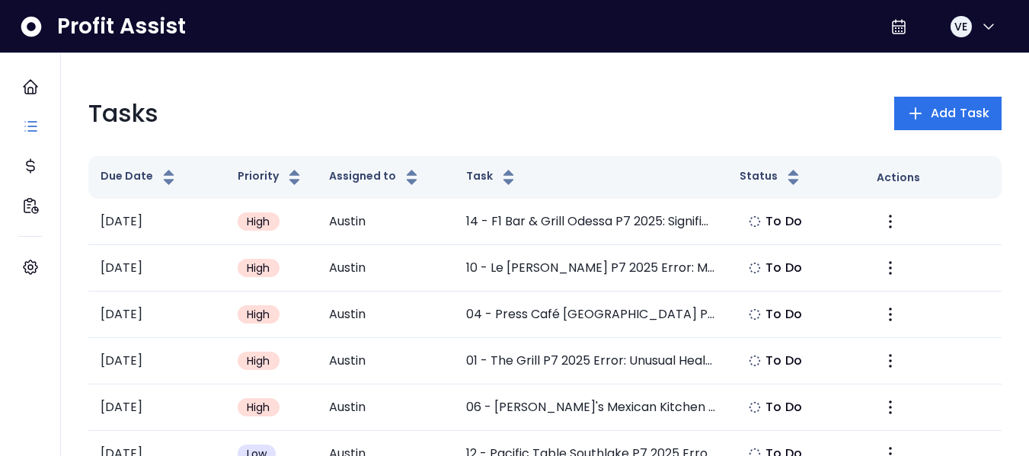
scroll to position [0, 0]
